Goal: Information Seeking & Learning: Learn about a topic

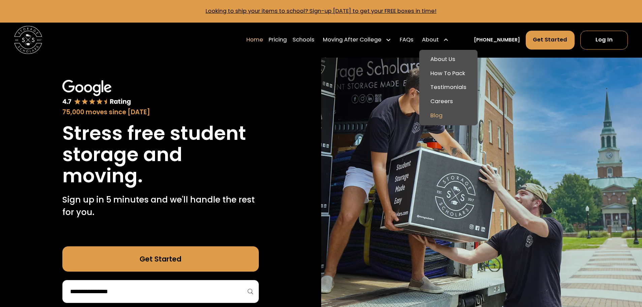
click at [443, 117] on link "Blog" at bounding box center [448, 115] width 53 height 14
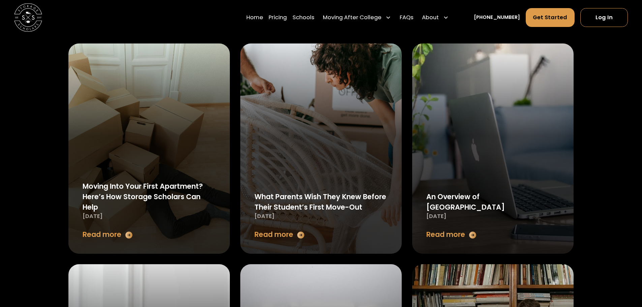
scroll to position [303, 0]
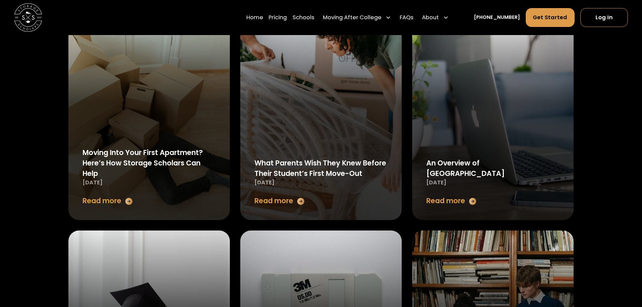
click at [272, 174] on div "What Parents Wish They Knew Before Their Student’s First Move-Out" at bounding box center [320, 168] width 133 height 21
click at [302, 201] on img at bounding box center [300, 201] width 8 height 10
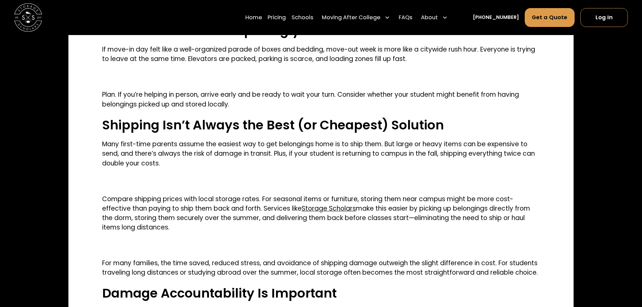
scroll to position [674, 0]
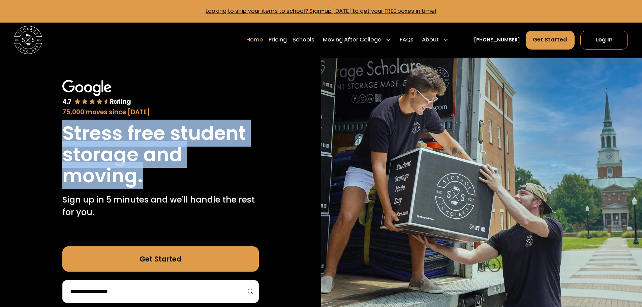
drag, startPoint x: 61, startPoint y: 135, endPoint x: 148, endPoint y: 177, distance: 96.8
click at [148, 177] on div "75,000 moves since [DATE] Stress free student storage and moving. Sign up in 5 …" at bounding box center [160, 192] width 321 height 268
copy h1 "Stress free student storage and moving."
